Goal: Find contact information: Find contact information

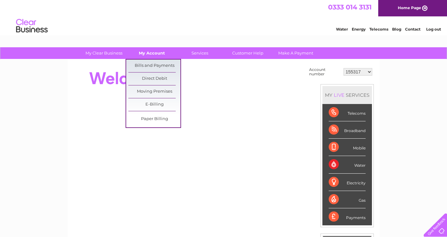
click at [162, 53] on link "My Account" at bounding box center [152, 53] width 52 height 12
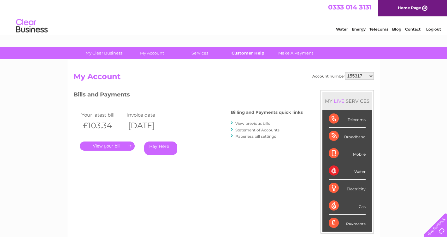
click at [250, 52] on link "Customer Help" at bounding box center [248, 53] width 52 height 12
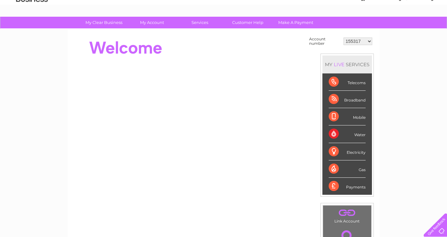
scroll to position [31, 0]
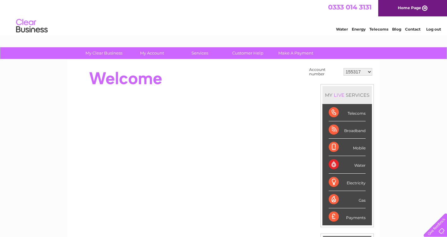
click at [413, 29] on link "Contact" at bounding box center [412, 29] width 15 height 5
